Goal: Transaction & Acquisition: Book appointment/travel/reservation

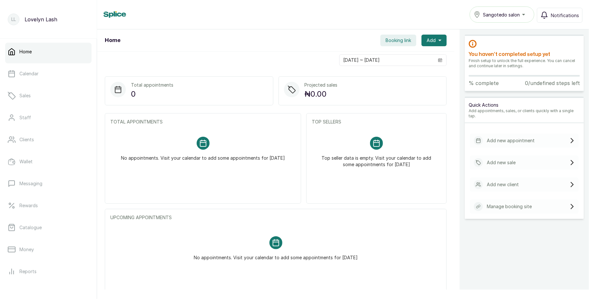
click at [507, 14] on span "Sangotedo salon" at bounding box center [501, 14] width 37 height 7
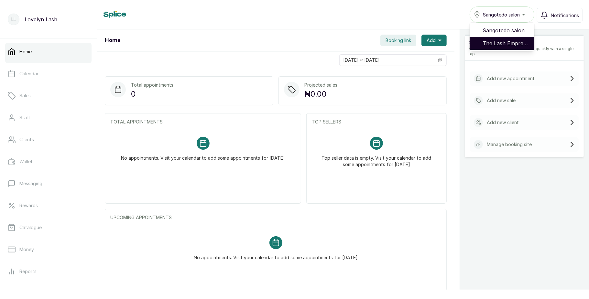
click at [505, 41] on span "The Lash EmpressNg - Lekki" at bounding box center [505, 43] width 47 height 8
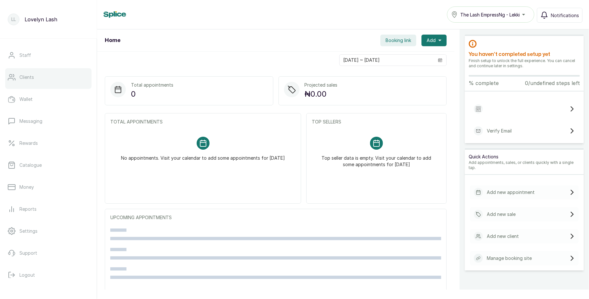
scroll to position [72, 0]
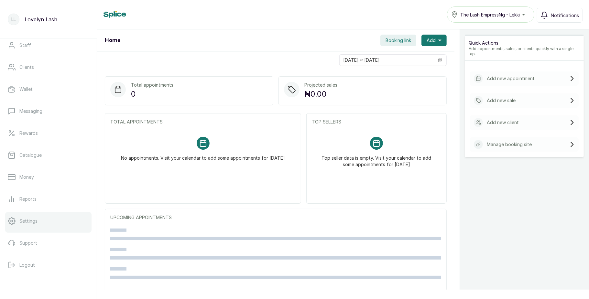
click at [41, 226] on link "Settings" at bounding box center [48, 221] width 86 height 18
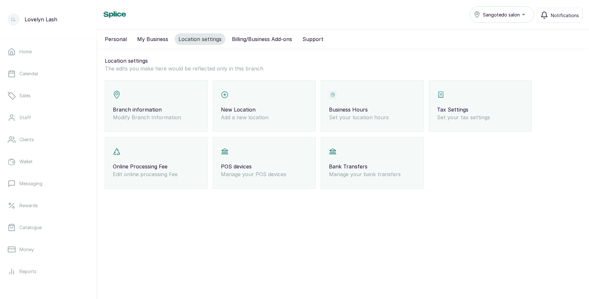
click at [167, 101] on div "Branch information Modify Branch Information" at bounding box center [156, 106] width 103 height 52
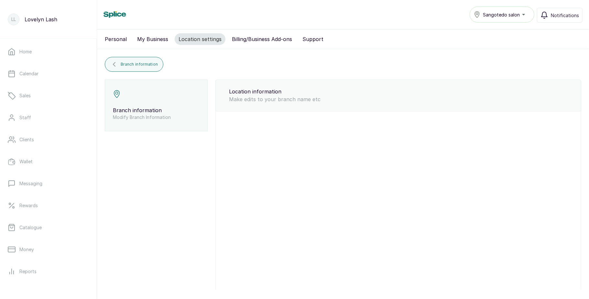
type input "Sangotedo salon"
type input "thelashempressng@gmail.com"
type input "08104973097"
select select "fixed_value"
select select "3"
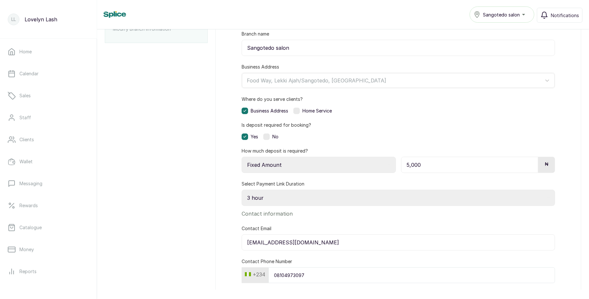
scroll to position [90, 0]
click at [270, 136] on div "No" at bounding box center [270, 135] width 15 height 6
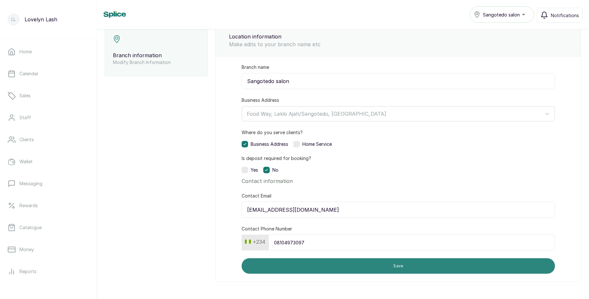
click at [326, 269] on button "Save" at bounding box center [397, 266] width 313 height 16
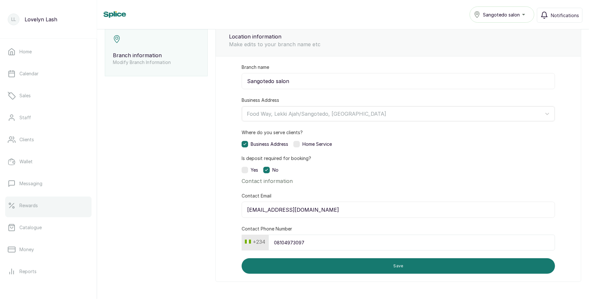
click at [45, 202] on link "Rewards" at bounding box center [48, 206] width 86 height 18
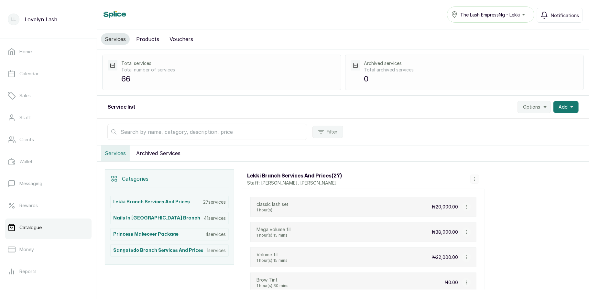
scroll to position [40, 0]
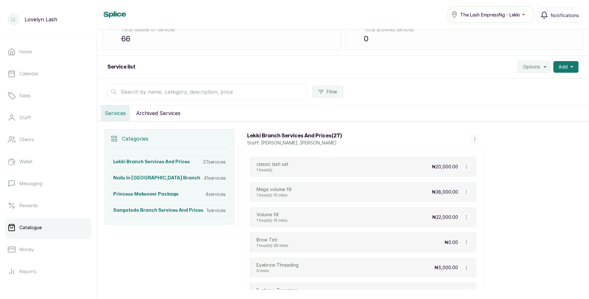
click at [462, 167] on button "button" at bounding box center [466, 166] width 9 height 9
click at [477, 132] on icon "Menu" at bounding box center [476, 129] width 6 height 6
select select "fixed"
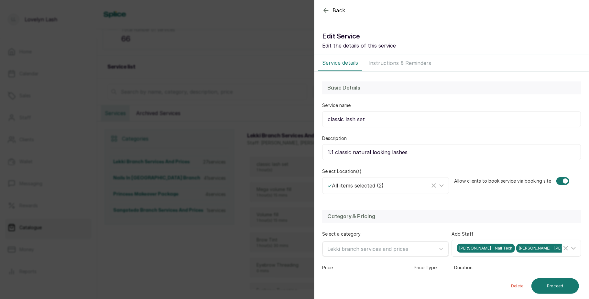
scroll to position [94, 0]
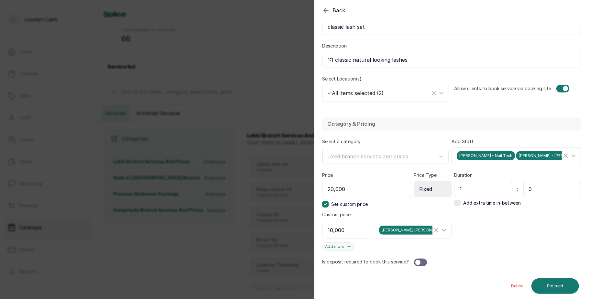
click at [206, 214] on div "Back Service Edit Service Edit the details of this service Service details Inst…" at bounding box center [294, 149] width 589 height 299
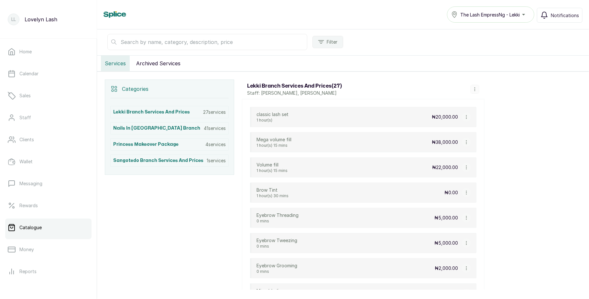
scroll to position [91, 0]
click at [464, 144] on icon "button" at bounding box center [466, 141] width 5 height 5
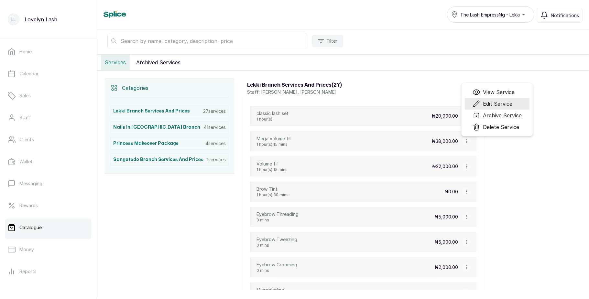
click at [486, 105] on span "Edit Service" at bounding box center [497, 104] width 29 height 8
select select "fixed"
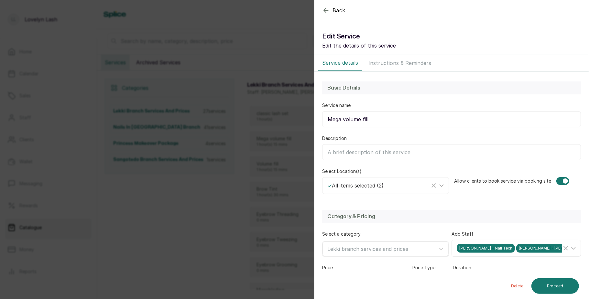
scroll to position [51, 0]
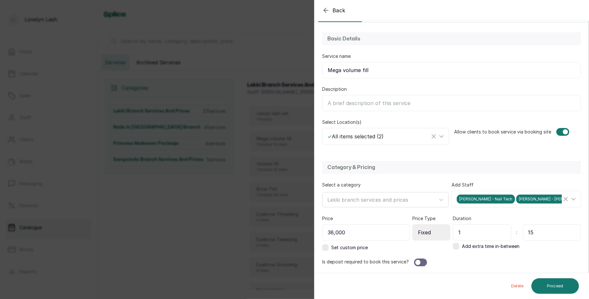
click at [249, 198] on div "Back Service Edit Service Edit the details of this service Service details Inst…" at bounding box center [294, 149] width 589 height 299
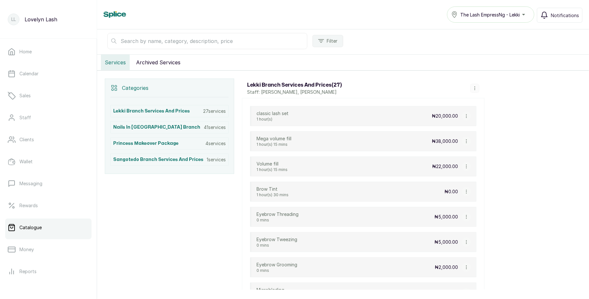
click at [464, 166] on icon "button" at bounding box center [466, 166] width 5 height 5
click at [485, 129] on span "Edit Service" at bounding box center [497, 129] width 29 height 8
select select "fixed"
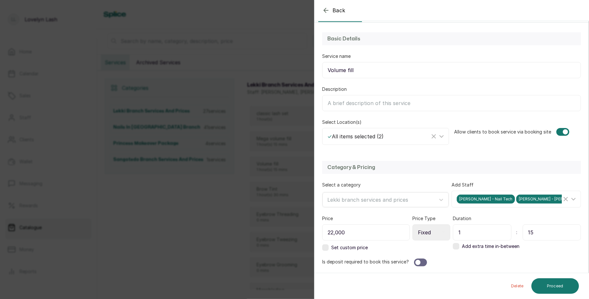
click at [242, 170] on div "Back Service Edit Service Edit the details of this service Service details Inst…" at bounding box center [294, 149] width 589 height 299
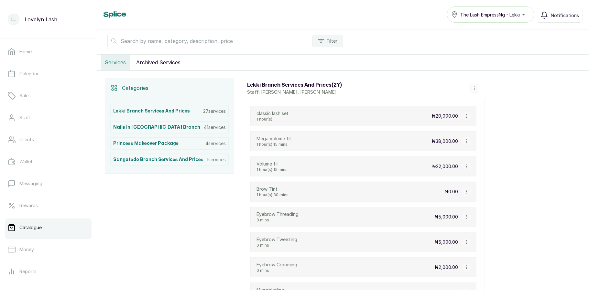
click at [469, 116] on button "button" at bounding box center [466, 116] width 9 height 9
click at [483, 79] on span "Edit Service" at bounding box center [497, 79] width 29 height 8
select select "fixed"
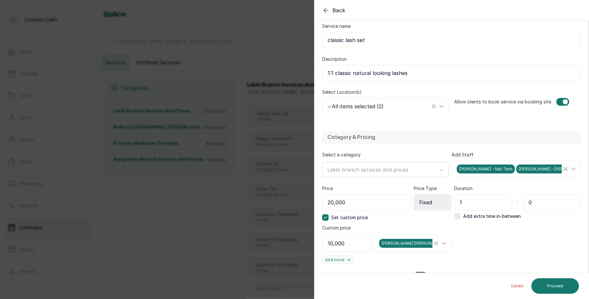
scroll to position [94, 0]
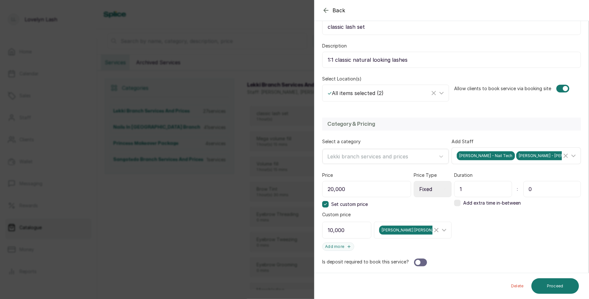
click at [571, 155] on icon at bounding box center [573, 156] width 4 height 2
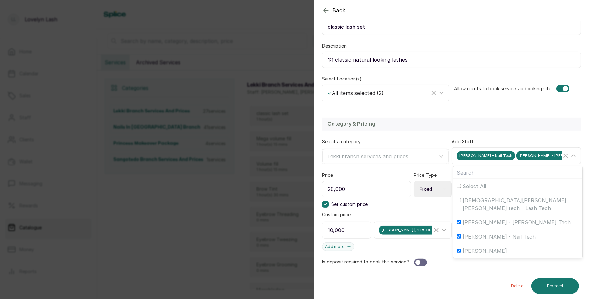
click at [465, 233] on span "Sharon Sharon - Nail Tech" at bounding box center [498, 237] width 73 height 8
click at [461, 234] on input "Sharon Sharon - Nail Tech" at bounding box center [458, 236] width 4 height 4
checkbox input "false"
click at [462, 244] on label "Lovelyn Lash" at bounding box center [517, 251] width 129 height 14
click at [461, 249] on input "Lovelyn Lash" at bounding box center [458, 251] width 4 height 4
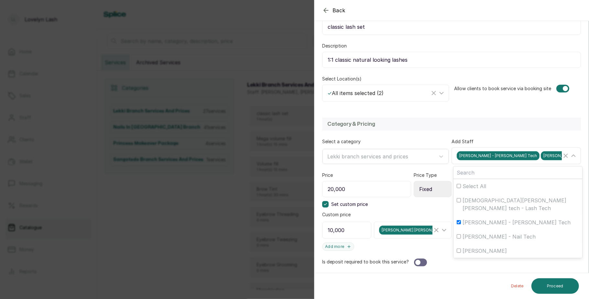
checkbox input "false"
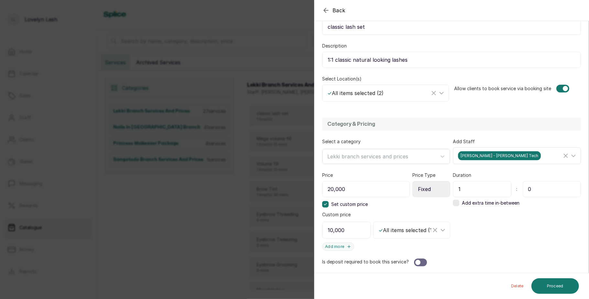
click at [198, 259] on div "Back Service Edit Service Edit the details of this service Service details Inst…" at bounding box center [294, 149] width 589 height 299
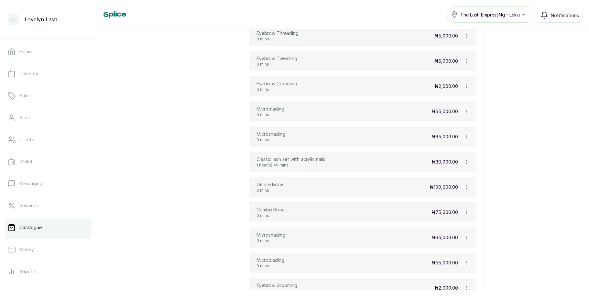
scroll to position [272, 0]
click at [463, 165] on button "button" at bounding box center [466, 161] width 9 height 9
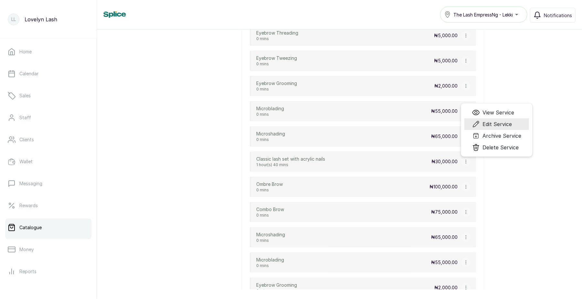
click at [489, 128] on span "Edit Service" at bounding box center [497, 124] width 29 height 8
select select "fixed"
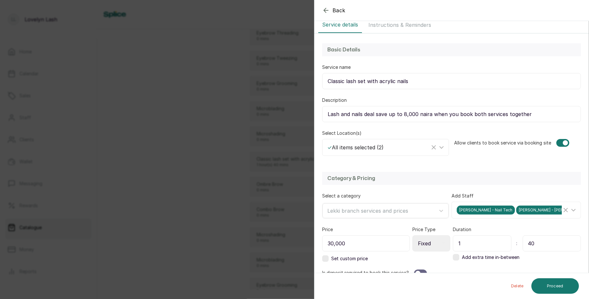
scroll to position [51, 0]
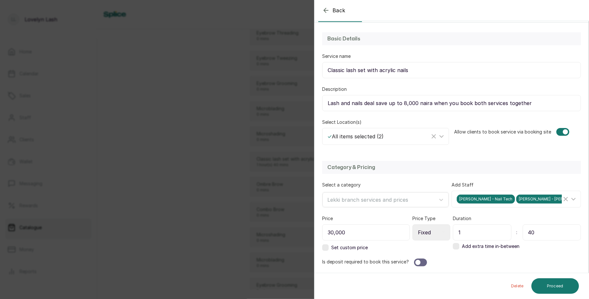
click at [250, 176] on div "Back Service Edit Service Edit the details of this service Service details Inst…" at bounding box center [294, 149] width 589 height 299
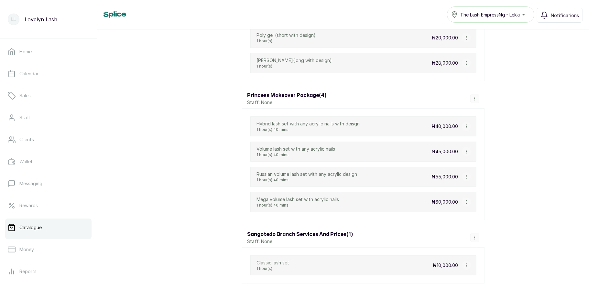
scroll to position [1872, 0]
click at [464, 128] on icon "button" at bounding box center [466, 126] width 5 height 5
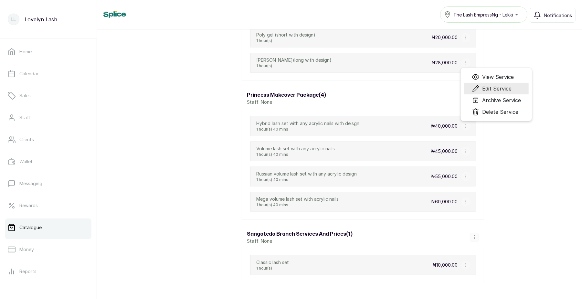
click at [485, 92] on span "Edit Service" at bounding box center [496, 89] width 29 height 8
select select "fixed"
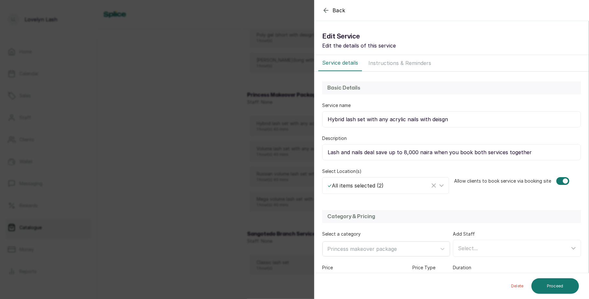
scroll to position [49, 0]
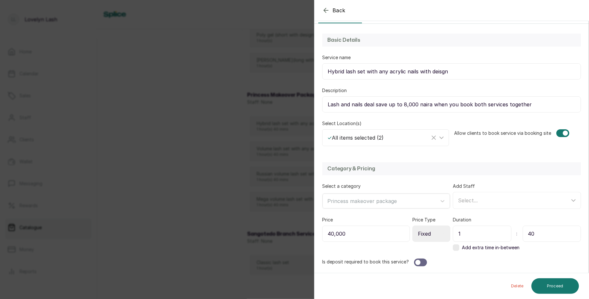
click at [221, 169] on div "Back Service Edit Service Edit the details of this service Service details Inst…" at bounding box center [294, 149] width 589 height 299
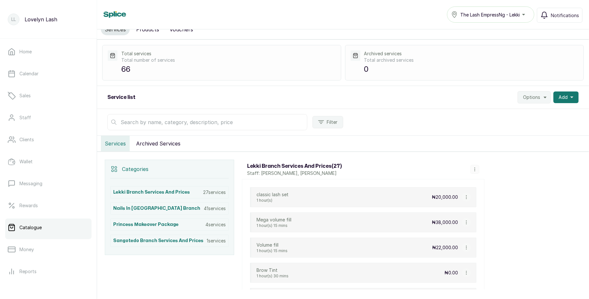
scroll to position [0, 0]
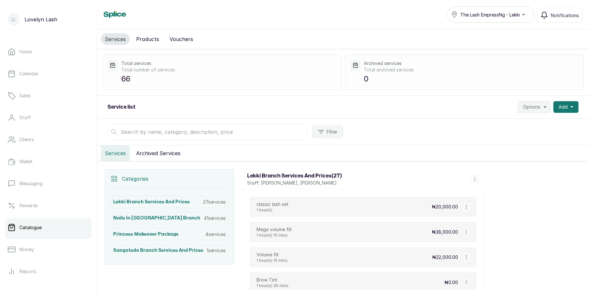
click at [467, 206] on icon "button" at bounding box center [466, 207] width 5 height 5
click at [481, 171] on span "Edit Service" at bounding box center [492, 169] width 40 height 8
select select "fixed"
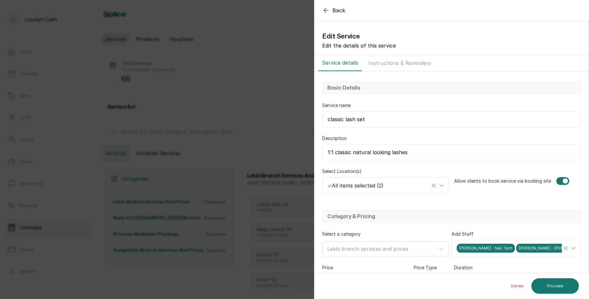
scroll to position [94, 0]
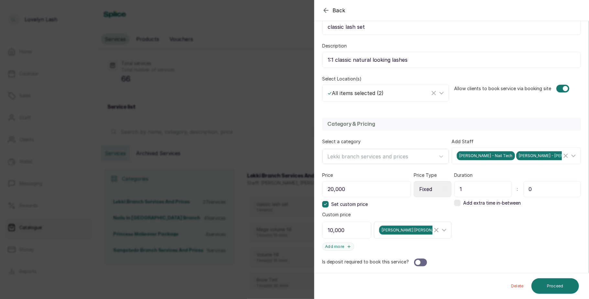
click at [442, 230] on icon at bounding box center [444, 230] width 4 height 2
click at [497, 233] on div "Category & Pricing Select a category Lekki branch services and prices Add Staff…" at bounding box center [451, 192] width 274 height 162
click at [571, 155] on icon at bounding box center [573, 156] width 4 height 2
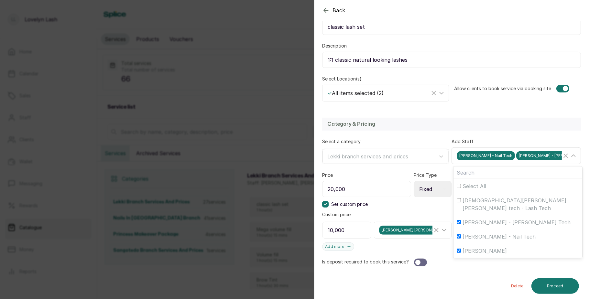
click at [501, 233] on span "Sharon Sharon - Nail Tech" at bounding box center [498, 237] width 73 height 8
click at [461, 234] on input "Sharon Sharon - Nail Tech" at bounding box center [458, 236] width 4 height 4
checkbox input "false"
click at [485, 247] on span "Lovelyn Lash" at bounding box center [484, 251] width 44 height 8
click at [461, 249] on input "Lovelyn Lash" at bounding box center [458, 251] width 4 height 4
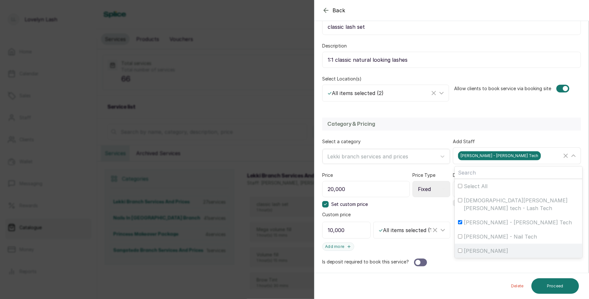
click at [481, 247] on span "Lovelyn Lash" at bounding box center [486, 251] width 44 height 8
click at [462, 249] on input "Lovelyn Lash" at bounding box center [460, 251] width 4 height 4
checkbox input "true"
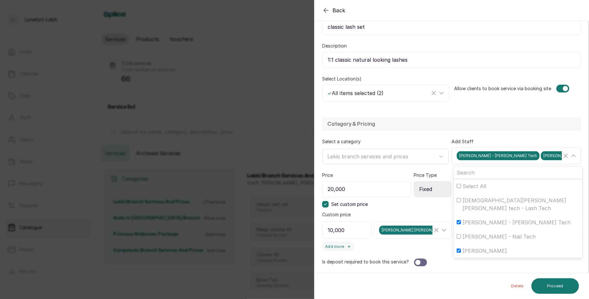
click at [478, 219] on span "Mary Mary - Lash Tech" at bounding box center [516, 223] width 108 height 8
click at [461, 220] on input "Mary Mary - Lash Tech" at bounding box center [458, 222] width 4 height 4
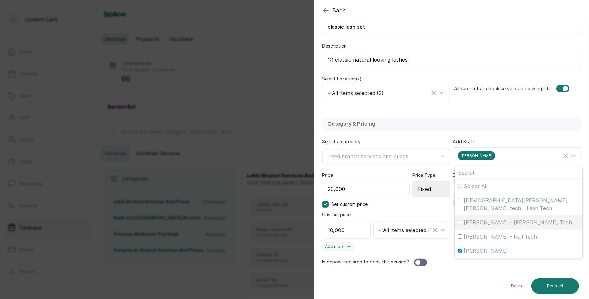
click at [478, 219] on span "Mary Mary - Lash Tech" at bounding box center [518, 223] width 108 height 8
click at [462, 220] on input "Mary Mary - Lash Tech" at bounding box center [460, 222] width 4 height 4
checkbox input "true"
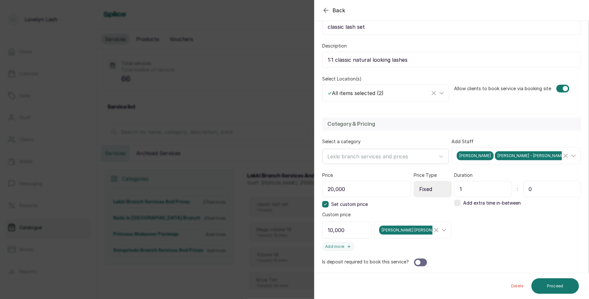
click at [474, 258] on div "Category & Pricing Select a category Lekki branch services and prices Add Staff…" at bounding box center [451, 192] width 274 height 162
click at [440, 226] on icon at bounding box center [444, 230] width 8 height 8
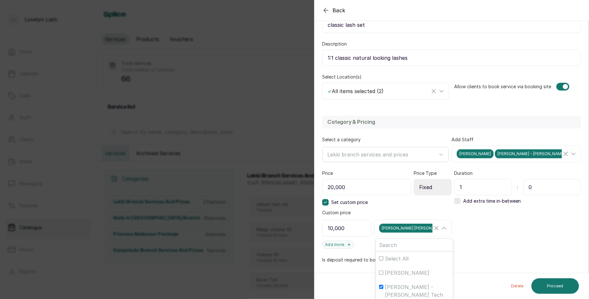
scroll to position [88, 0]
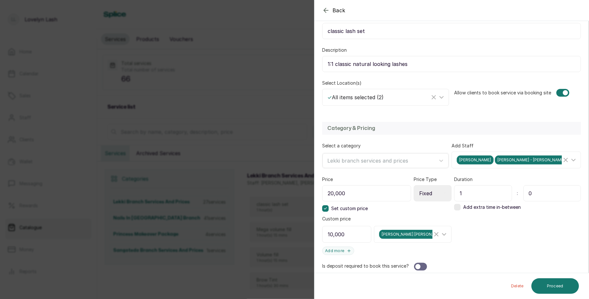
click at [477, 260] on div "Category & Pricing Select a category Lekki branch services and prices Add Staff…" at bounding box center [451, 196] width 274 height 162
click at [246, 222] on div "Back Service Edit Service Edit the details of this service Service details Inst…" at bounding box center [294, 149] width 589 height 299
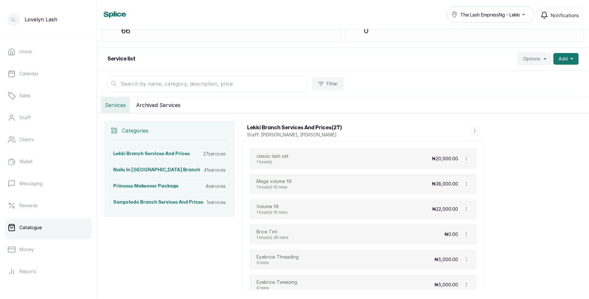
scroll to position [72, 0]
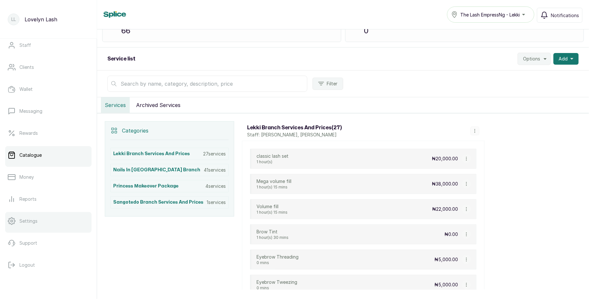
click at [41, 226] on link "Settings" at bounding box center [48, 221] width 86 height 18
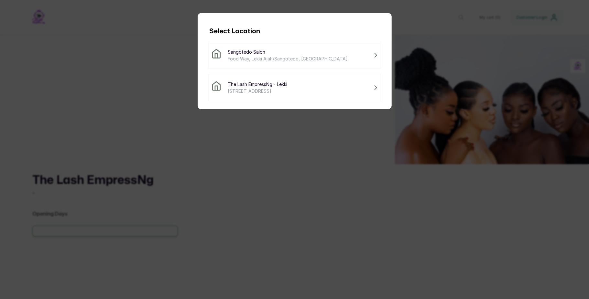
click at [273, 95] on div "The Lash EmpressNg - Lekki 11 Iroko Awe Street, Lagos, Nigeria" at bounding box center [294, 87] width 173 height 27
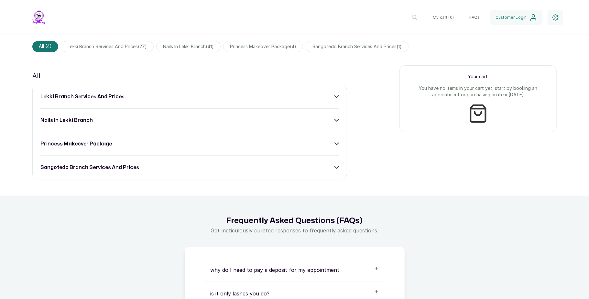
scroll to position [312, 0]
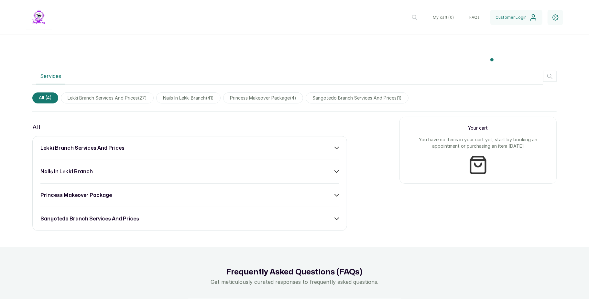
click at [327, 149] on div "lekki branch services and prices" at bounding box center [189, 148] width 298 height 8
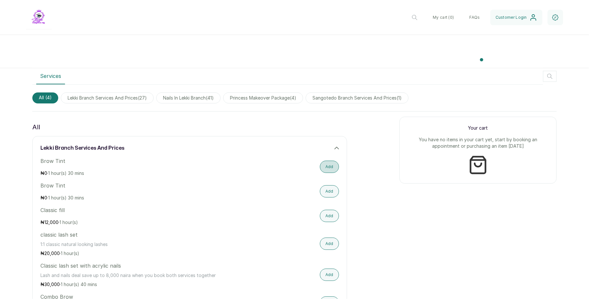
click at [326, 165] on button "Add" at bounding box center [329, 167] width 19 height 12
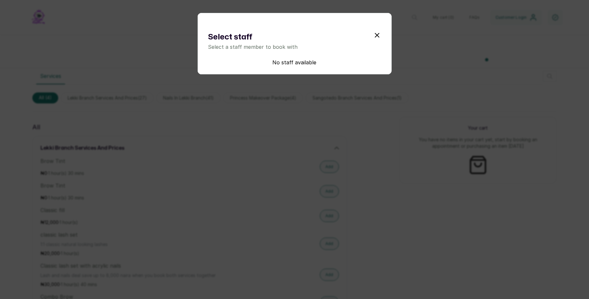
click at [375, 35] on icon "submit" at bounding box center [377, 35] width 4 height 4
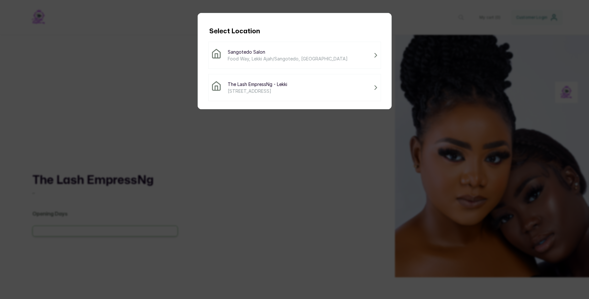
click at [308, 81] on div "The Lash EmpressNg - Lekki 11 Iroko Awe Street, Lagos, Nigeria" at bounding box center [294, 88] width 167 height 14
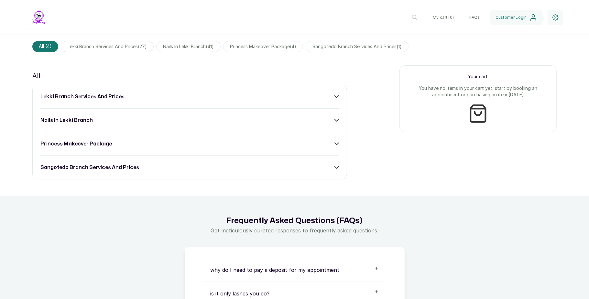
scroll to position [364, 0]
click at [327, 100] on div "lekki branch services and prices" at bounding box center [189, 96] width 298 height 8
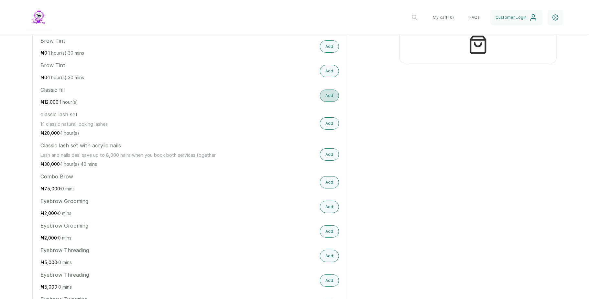
scroll to position [432, 0]
click at [327, 123] on button "Add" at bounding box center [329, 123] width 19 height 12
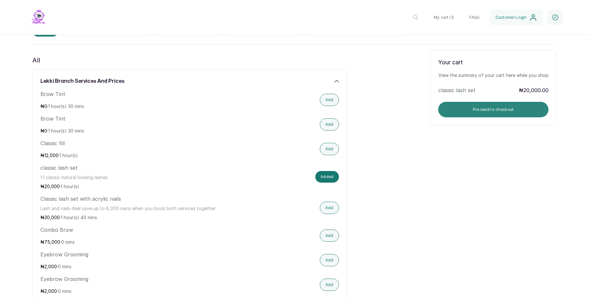
scroll to position [367, 0]
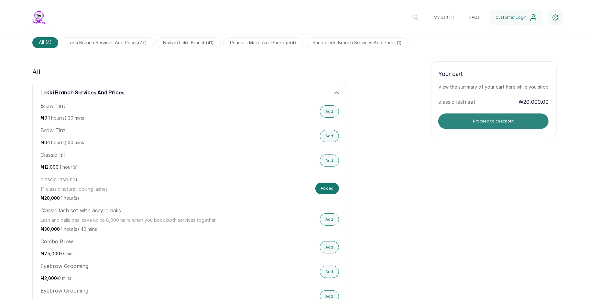
click at [491, 118] on button "Proceed to checkout" at bounding box center [493, 121] width 110 height 16
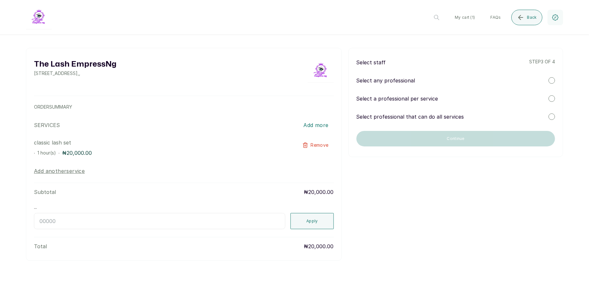
scroll to position [0, 0]
click at [549, 80] on div at bounding box center [551, 80] width 6 height 6
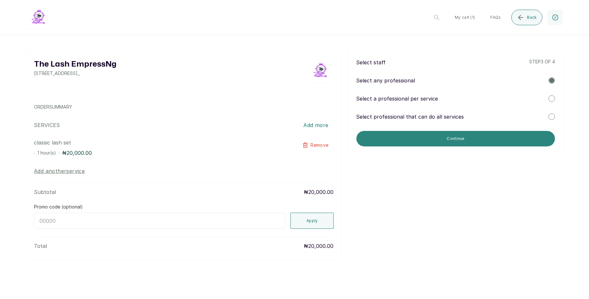
click at [483, 138] on button "Continue" at bounding box center [455, 139] width 198 height 16
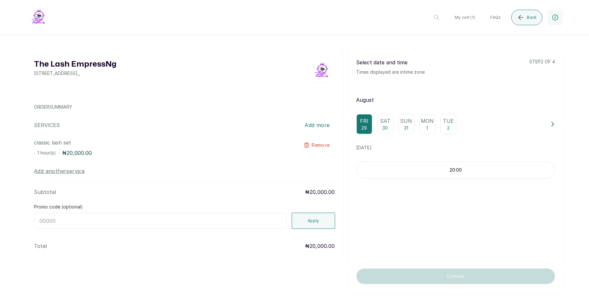
click at [432, 173] on p "20:00" at bounding box center [456, 170] width 198 height 6
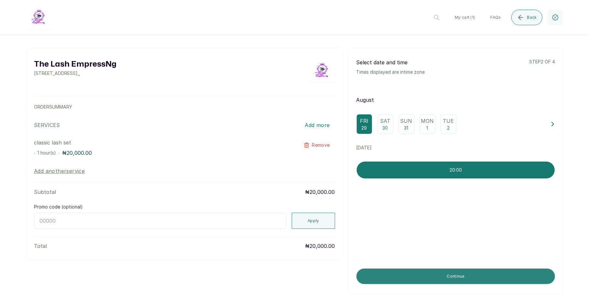
click at [436, 281] on button "Continue" at bounding box center [455, 277] width 198 height 16
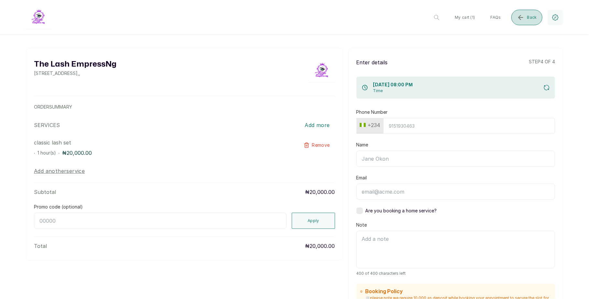
click at [526, 21] on button "Back" at bounding box center [526, 18] width 31 height 16
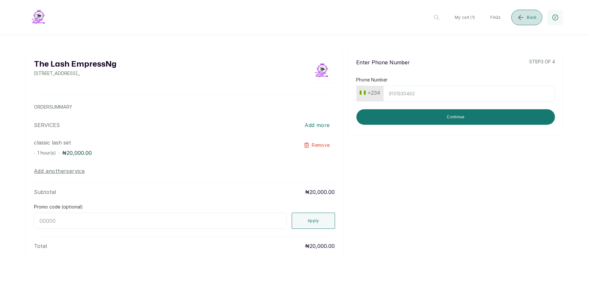
click at [524, 15] on icon "submit" at bounding box center [521, 18] width 8 height 8
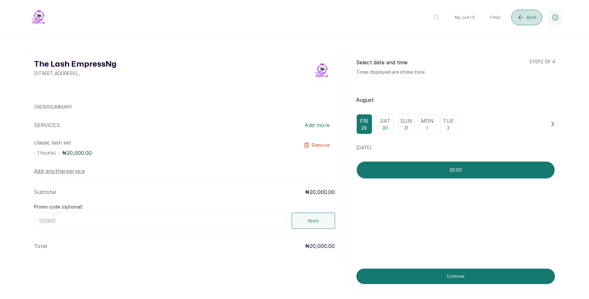
click at [526, 17] on button "Back" at bounding box center [526, 18] width 31 height 16
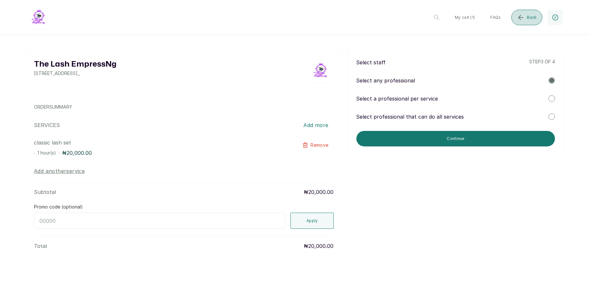
click at [526, 17] on button "Back" at bounding box center [526, 18] width 31 height 16
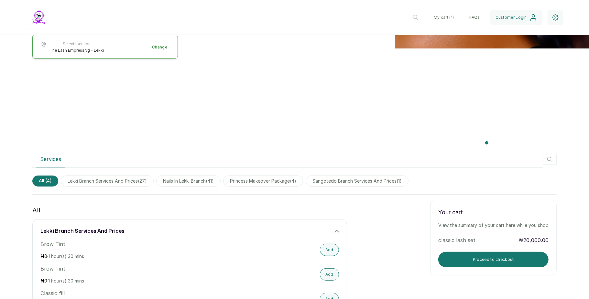
scroll to position [227, 0]
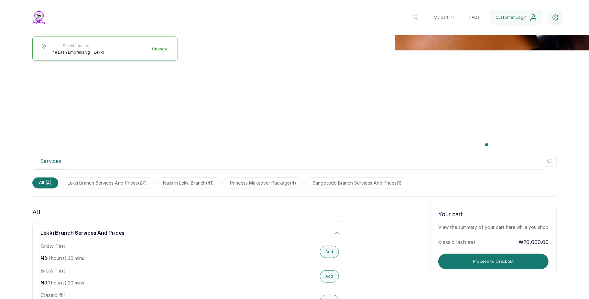
click at [330, 236] on div "lekki branch services and prices" at bounding box center [189, 233] width 298 height 8
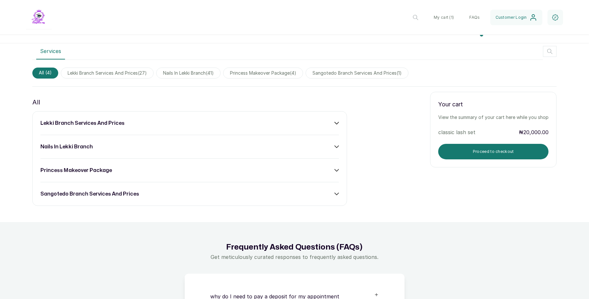
scroll to position [337, 0]
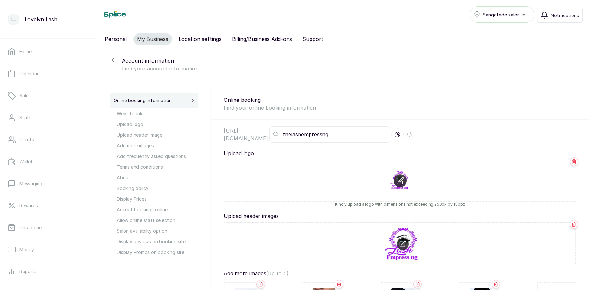
select select "fixed"
click at [111, 61] on icon at bounding box center [113, 60] width 6 height 6
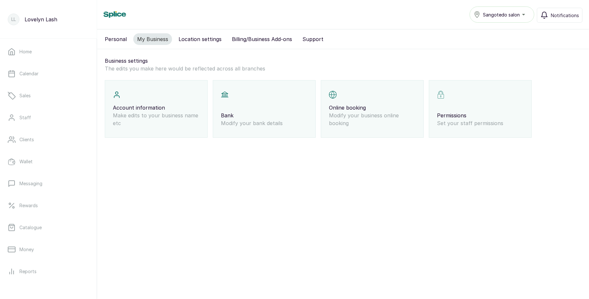
click at [203, 40] on button "Location settings" at bounding box center [200, 39] width 51 height 12
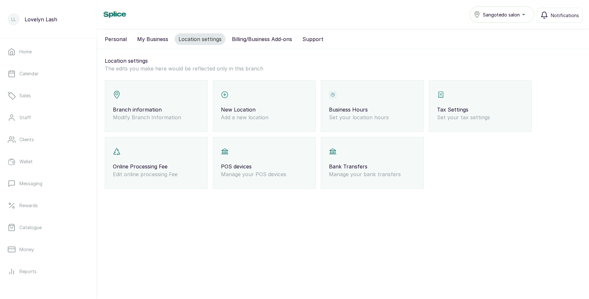
click at [479, 106] on p "Tax Settings" at bounding box center [480, 110] width 87 height 8
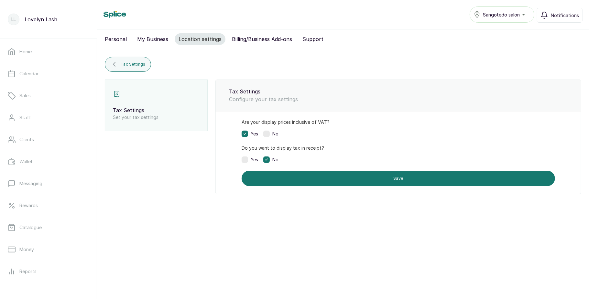
click at [513, 14] on span "Sangotedo salon" at bounding box center [501, 14] width 37 height 7
click at [498, 42] on span "The Lash EmpressNg - Lekki" at bounding box center [505, 43] width 47 height 8
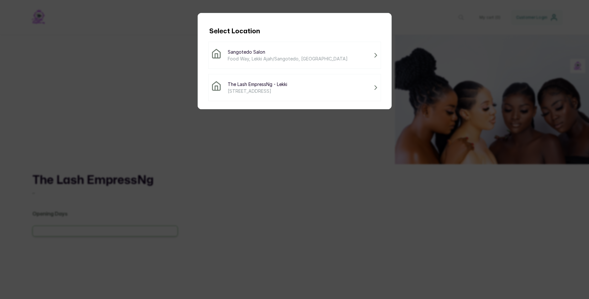
click at [318, 80] on div "The Lash EmpressNg - Lekki 11 Iroko Awe Street, Lagos, Nigeria" at bounding box center [294, 87] width 173 height 27
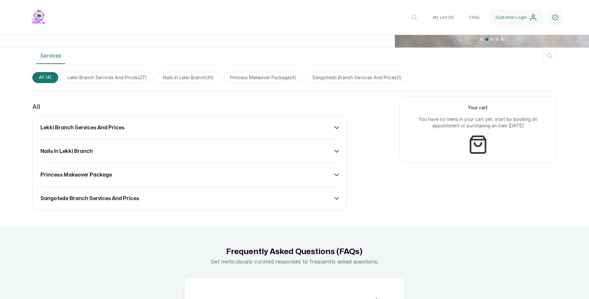
scroll to position [333, 0]
click at [326, 129] on div "lekki branch services and prices" at bounding box center [189, 127] width 298 height 8
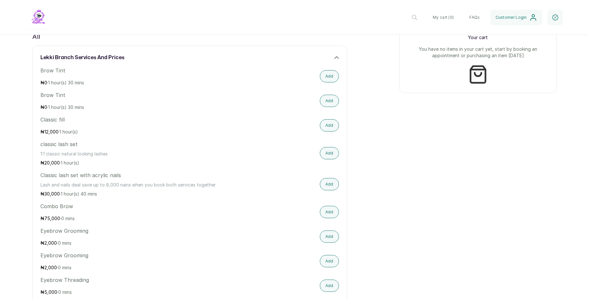
scroll to position [403, 0]
click at [320, 151] on button "Add" at bounding box center [329, 153] width 19 height 12
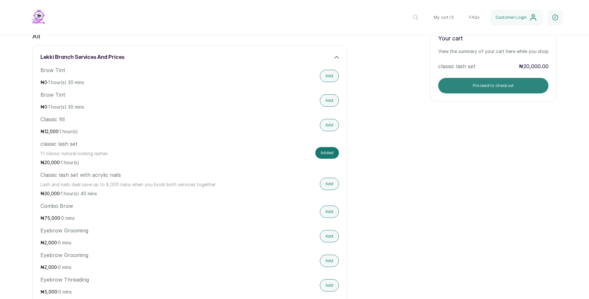
click at [455, 83] on button "Proceed to checkout" at bounding box center [493, 86] width 110 height 16
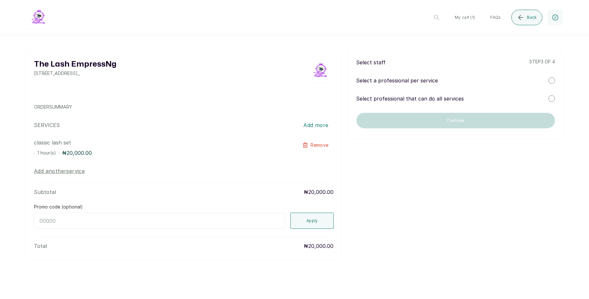
click at [551, 81] on div at bounding box center [551, 80] width 6 height 6
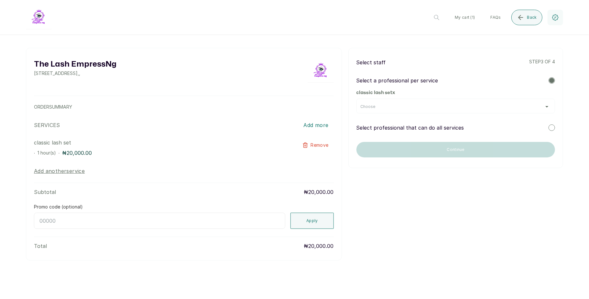
click at [513, 109] on div "Choose" at bounding box center [455, 106] width 198 height 15
click at [536, 110] on div "Choose" at bounding box center [455, 106] width 198 height 15
click at [538, 107] on div "Choose" at bounding box center [455, 106] width 190 height 5
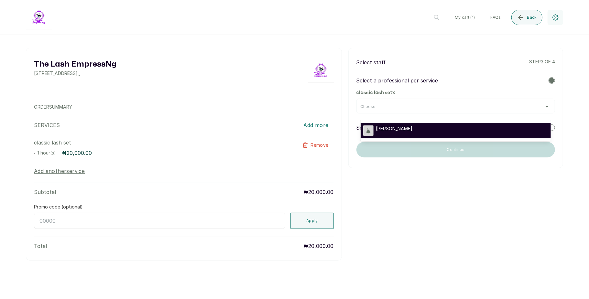
click at [508, 130] on div "[PERSON_NAME]" at bounding box center [455, 130] width 185 height 10
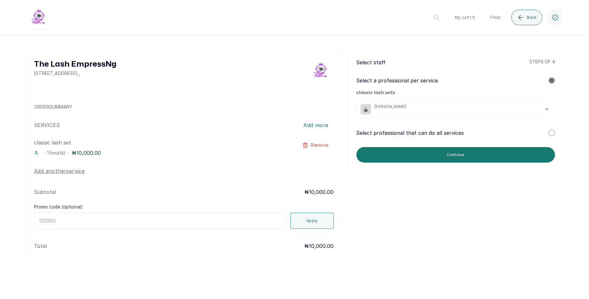
click at [552, 136] on div at bounding box center [551, 133] width 6 height 6
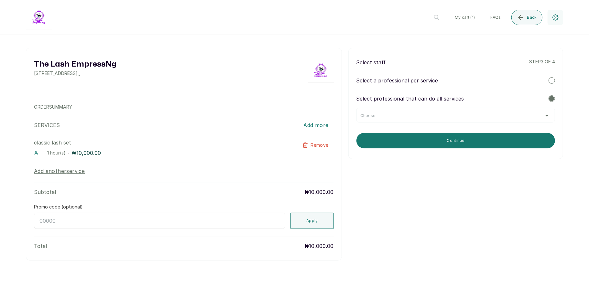
click at [540, 115] on div "Choose" at bounding box center [455, 115] width 190 height 5
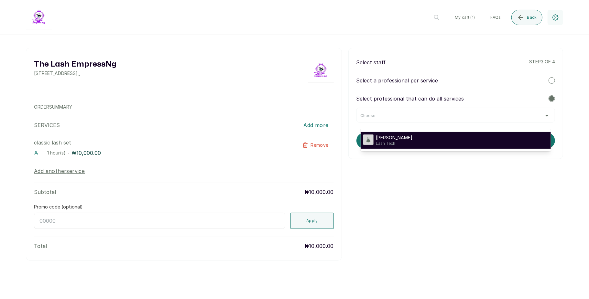
click at [517, 132] on li "Mary Mary Lash Tech" at bounding box center [455, 140] width 190 height 17
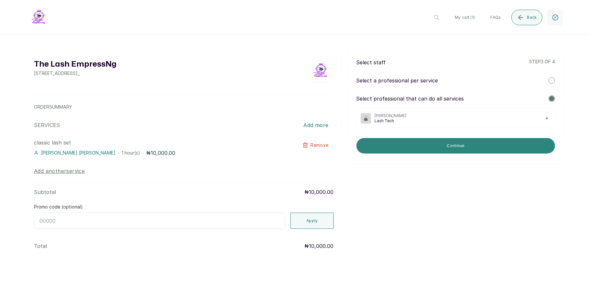
click at [471, 145] on button "Continue" at bounding box center [455, 146] width 198 height 16
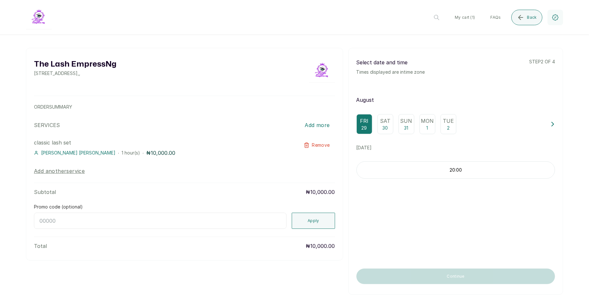
click at [379, 133] on div "Sat 30" at bounding box center [385, 124] width 16 height 20
click at [415, 173] on div "10:00" at bounding box center [455, 169] width 198 height 17
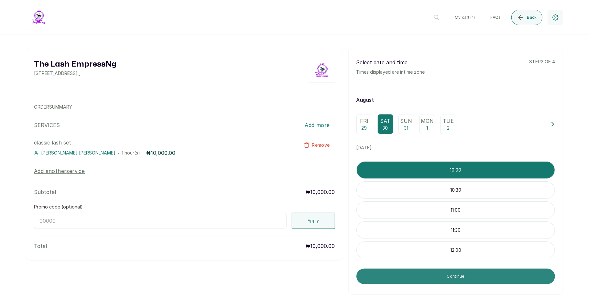
click at [445, 280] on button "Continue" at bounding box center [455, 277] width 198 height 16
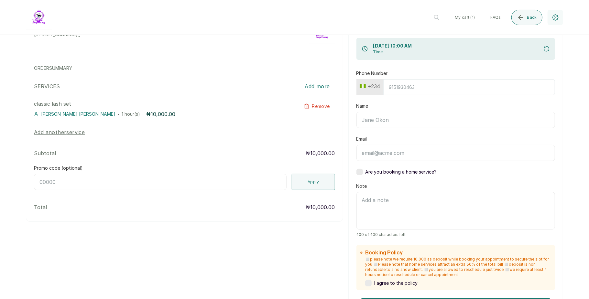
scroll to position [29, 0]
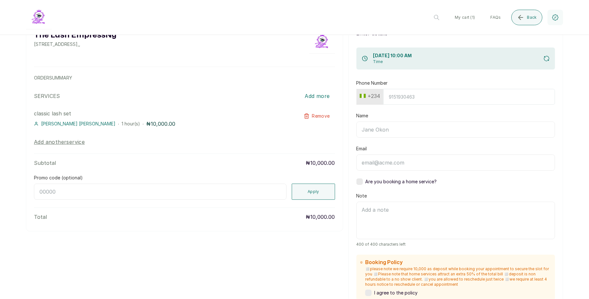
click at [402, 96] on input "Phone Number" at bounding box center [469, 97] width 172 height 16
type input "7017036881"
type input "[PERSON_NAME]"
type input "[EMAIL_ADDRESS][DOMAIN_NAME]"
click at [411, 131] on input "Name" at bounding box center [455, 130] width 198 height 16
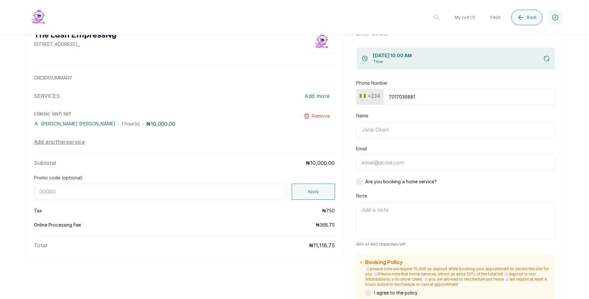
type input "[PERSON_NAME]"
type input "[EMAIL_ADDRESS][DOMAIN_NAME]"
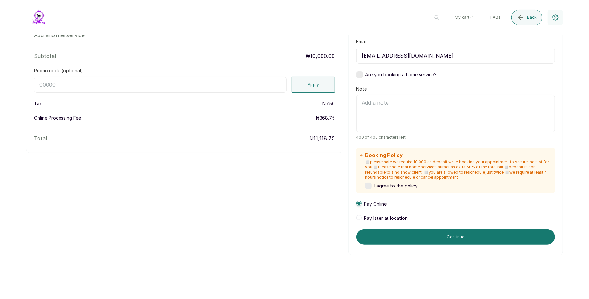
scroll to position [148, 0]
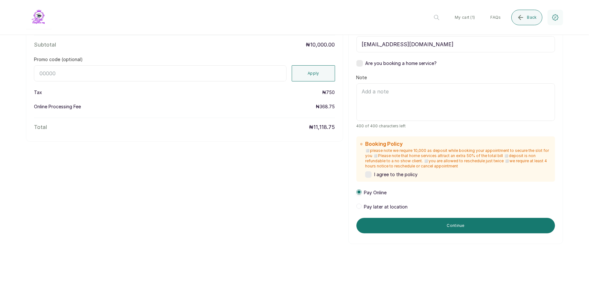
click at [356, 207] on span at bounding box center [358, 206] width 5 height 5
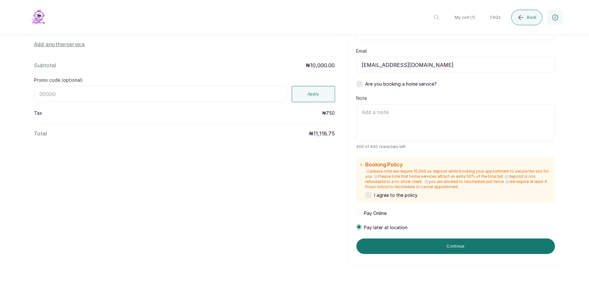
scroll to position [124, 0]
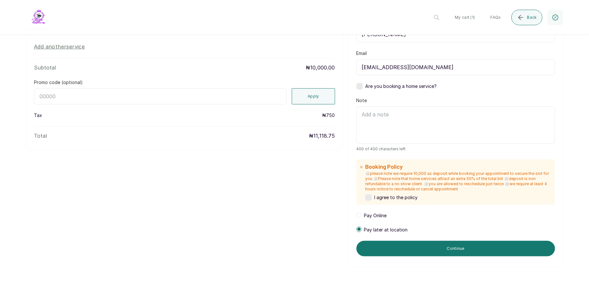
click at [356, 216] on span at bounding box center [358, 214] width 5 height 5
click at [356, 229] on span at bounding box center [358, 229] width 5 height 5
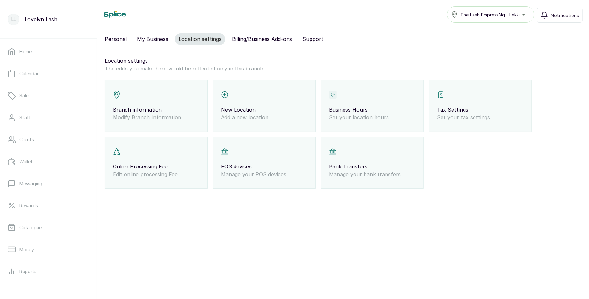
click at [443, 115] on p "Set your tax settings" at bounding box center [480, 117] width 87 height 8
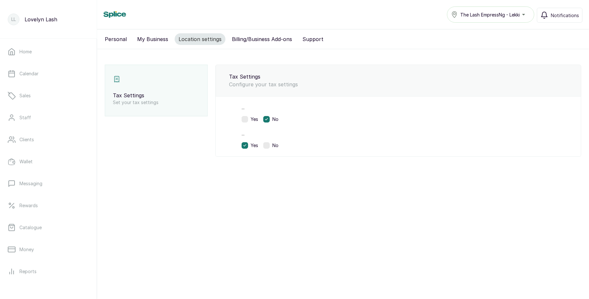
click at [443, 115] on div "... Yes No ... Yes No" at bounding box center [398, 126] width 365 height 60
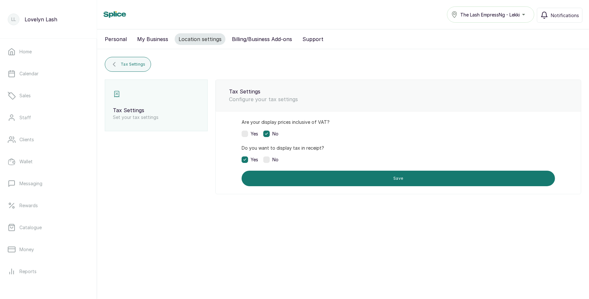
click at [249, 134] on div "Yes" at bounding box center [249, 134] width 16 height 6
click at [268, 158] on label at bounding box center [266, 159] width 6 height 6
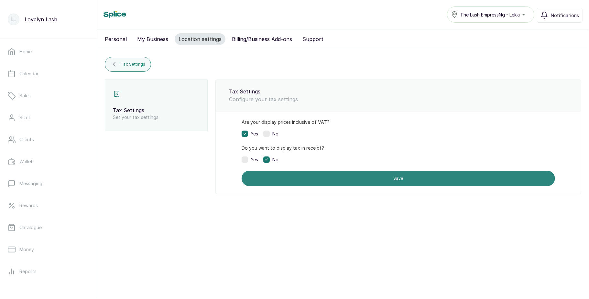
click at [307, 179] on button "Save" at bounding box center [397, 179] width 313 height 16
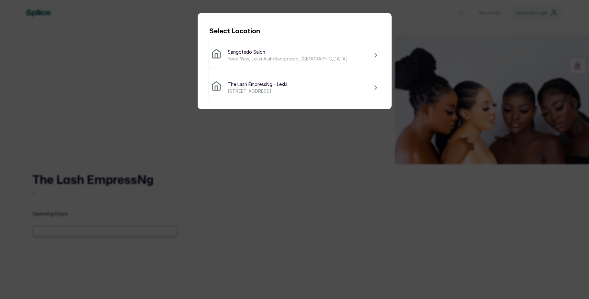
click at [273, 91] on span "[STREET_ADDRESS]" at bounding box center [257, 91] width 59 height 7
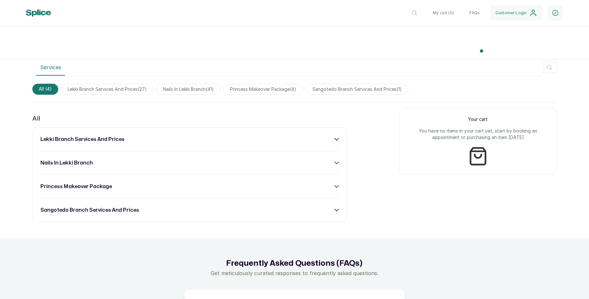
scroll to position [321, 0]
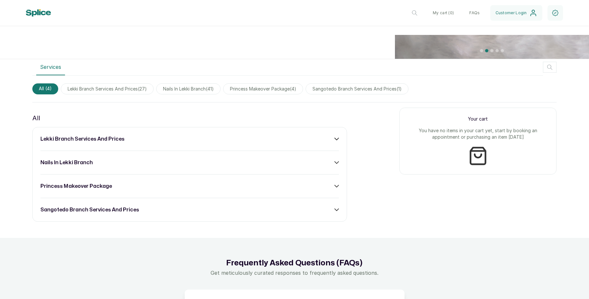
click at [334, 138] on icon at bounding box center [336, 139] width 5 height 5
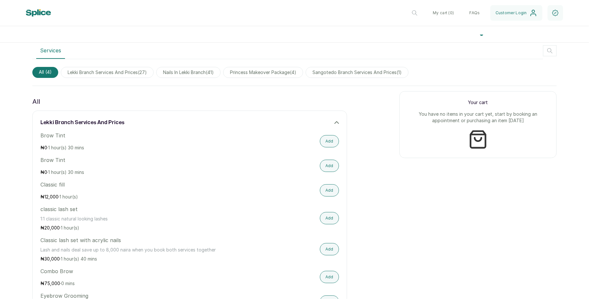
scroll to position [338, 0]
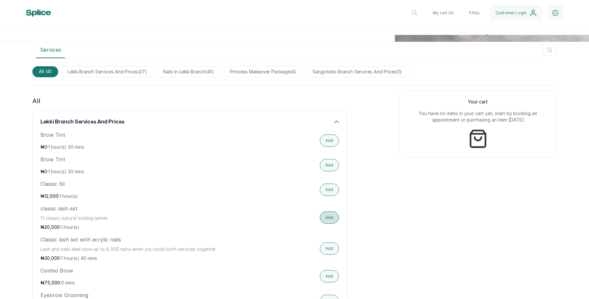
click at [328, 218] on button "Add" at bounding box center [329, 217] width 19 height 12
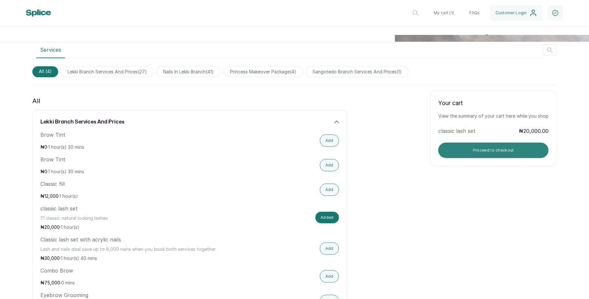
click at [473, 145] on button "Proceed to checkout" at bounding box center [493, 151] width 110 height 16
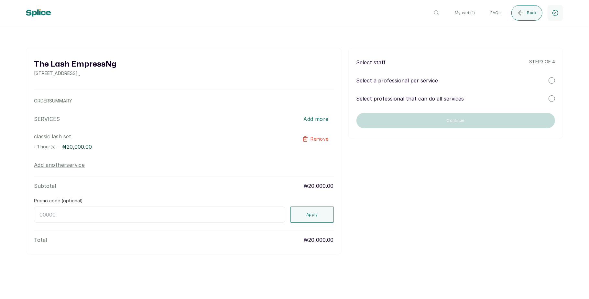
scroll to position [0, 0]
click at [553, 79] on div at bounding box center [551, 80] width 6 height 6
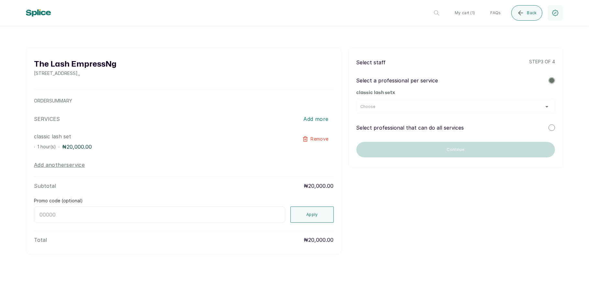
click at [493, 99] on div "Choose" at bounding box center [455, 106] width 198 height 15
click at [489, 110] on div "Choose" at bounding box center [455, 106] width 198 height 15
click at [512, 112] on div "Choose" at bounding box center [455, 106] width 198 height 15
click at [534, 17] on button "Back" at bounding box center [526, 13] width 31 height 16
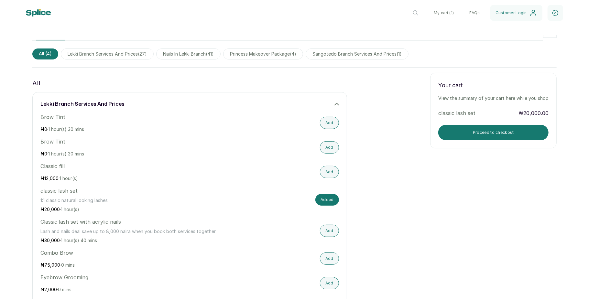
scroll to position [356, 0]
click at [481, 133] on button "Proceed to checkout" at bounding box center [493, 132] width 110 height 16
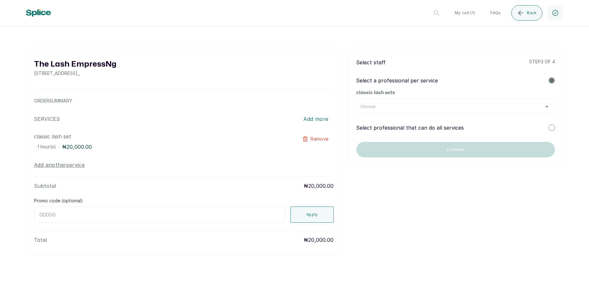
scroll to position [0, 0]
click at [478, 107] on div "Choose" at bounding box center [455, 106] width 190 height 5
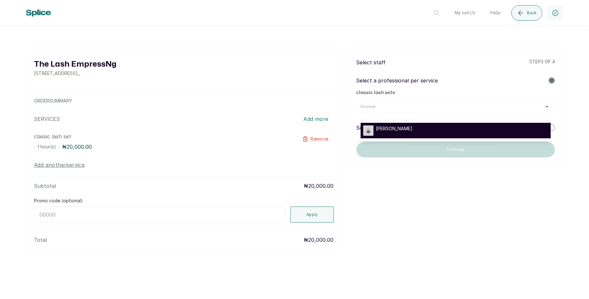
click at [436, 129] on div "[PERSON_NAME]" at bounding box center [455, 130] width 185 height 10
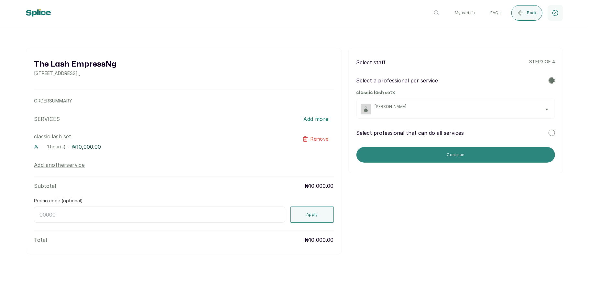
click at [430, 158] on button "Continue" at bounding box center [455, 155] width 198 height 16
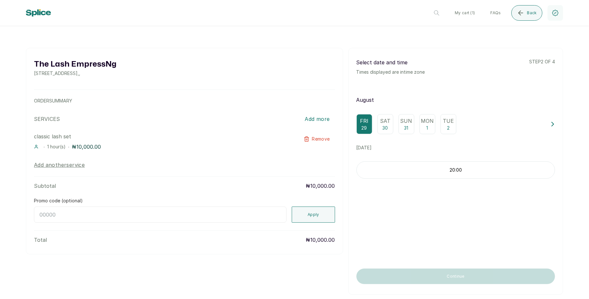
click at [423, 173] on div "20:00" at bounding box center [455, 169] width 198 height 17
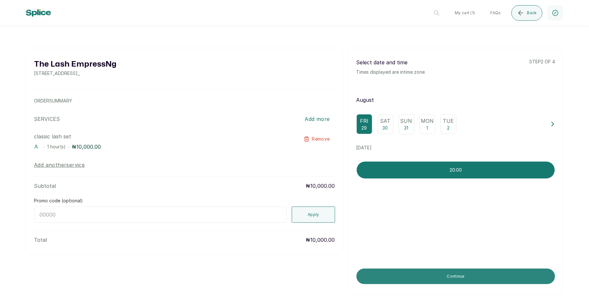
click at [432, 284] on button "Continue" at bounding box center [455, 277] width 198 height 16
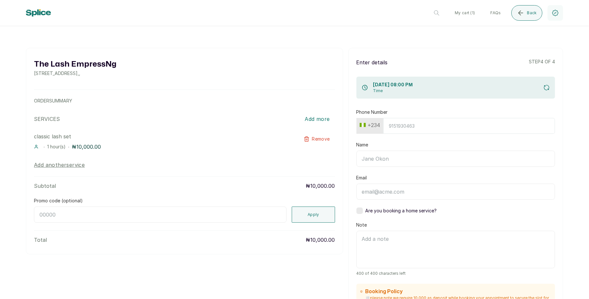
click at [405, 124] on input "Phone Number" at bounding box center [469, 126] width 172 height 16
type input "7017036881"
type input "[PERSON_NAME]"
type input "[EMAIL_ADDRESS][DOMAIN_NAME]"
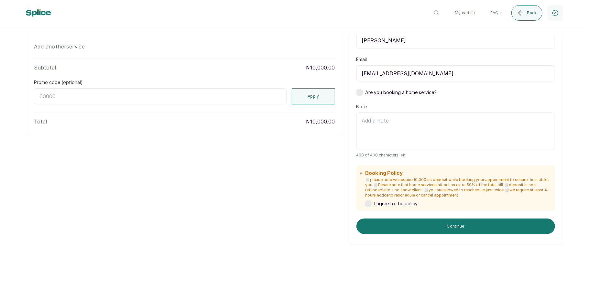
scroll to position [119, 0]
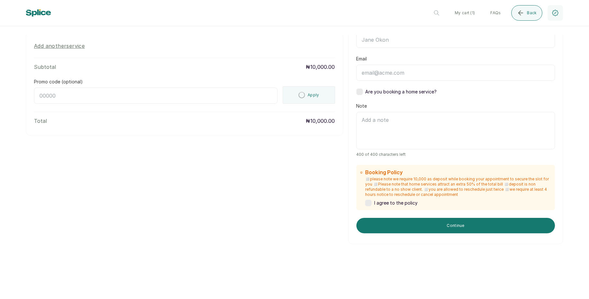
click at [366, 202] on label at bounding box center [368, 203] width 6 height 6
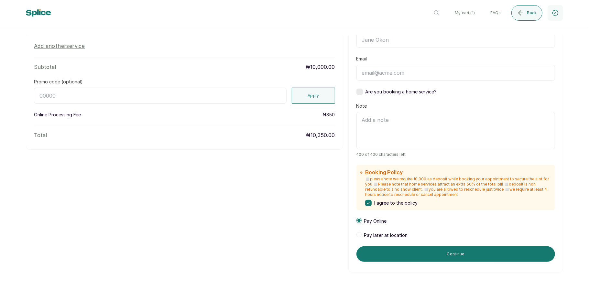
click at [357, 236] on span at bounding box center [358, 234] width 5 height 5
click at [356, 222] on span at bounding box center [358, 220] width 5 height 5
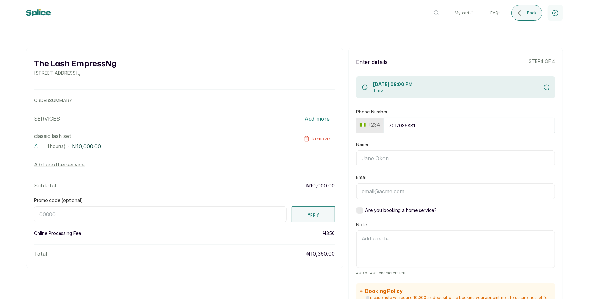
scroll to position [0, 0]
click at [525, 17] on button "Back" at bounding box center [526, 13] width 31 height 16
